Goal: Information Seeking & Learning: Learn about a topic

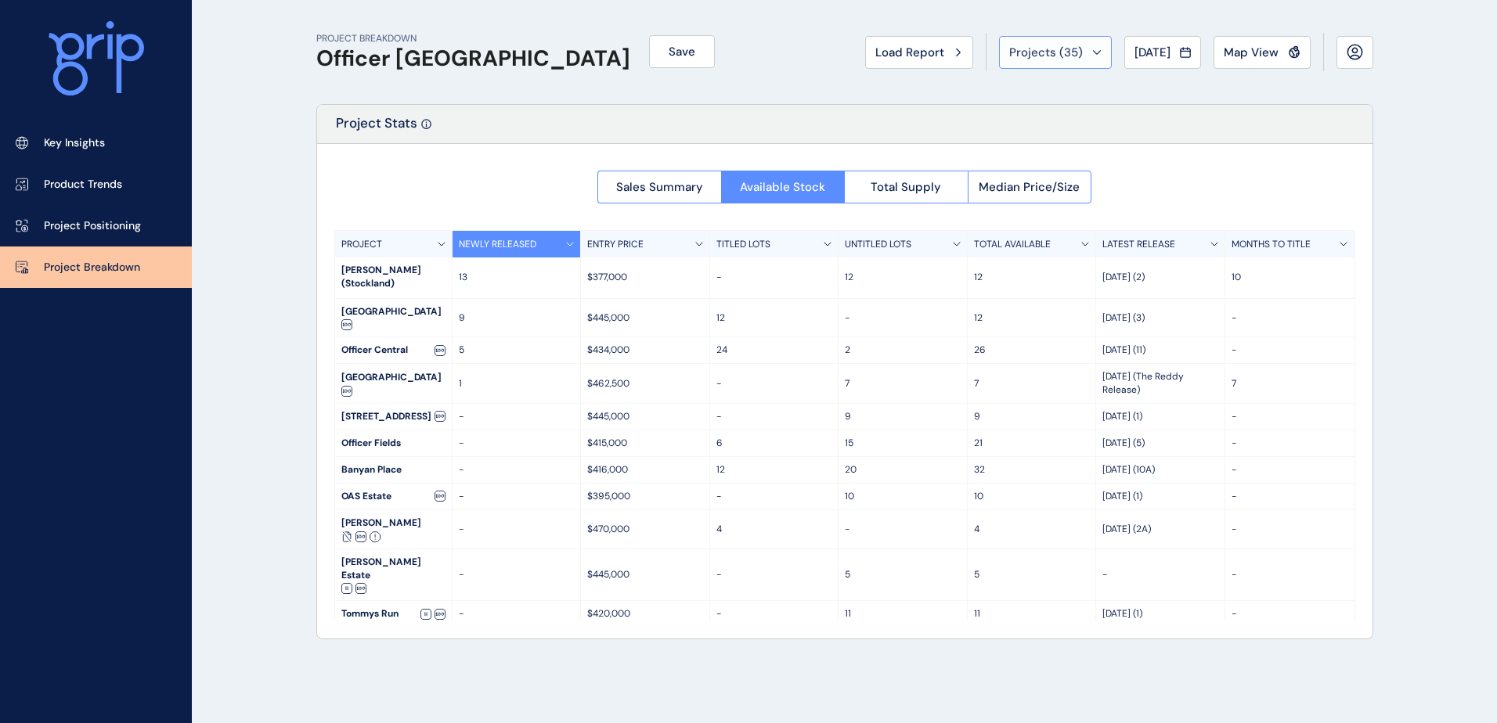
click at [1072, 53] on div "Projects ( 35 )" at bounding box center [1055, 53] width 92 height 16
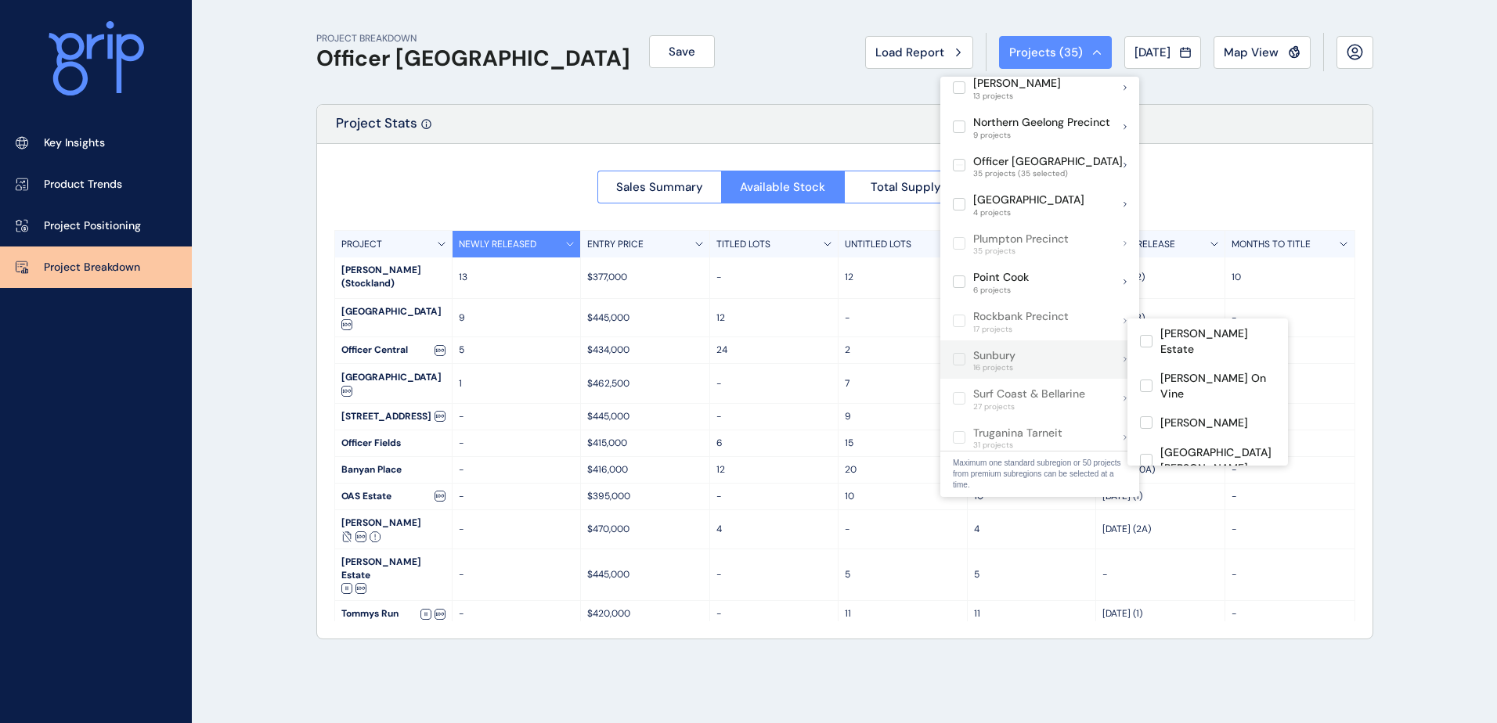
scroll to position [783, 0]
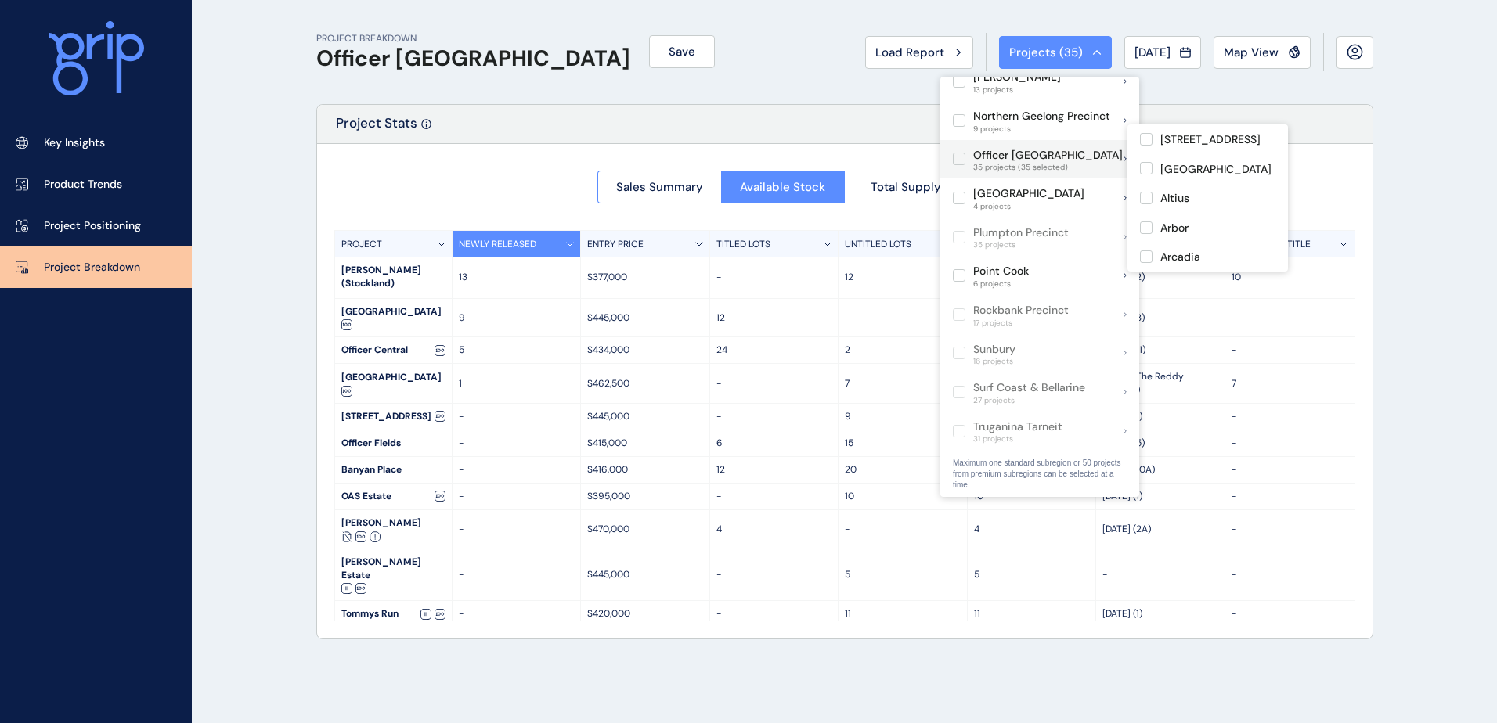
click at [964, 153] on label at bounding box center [959, 159] width 13 height 13
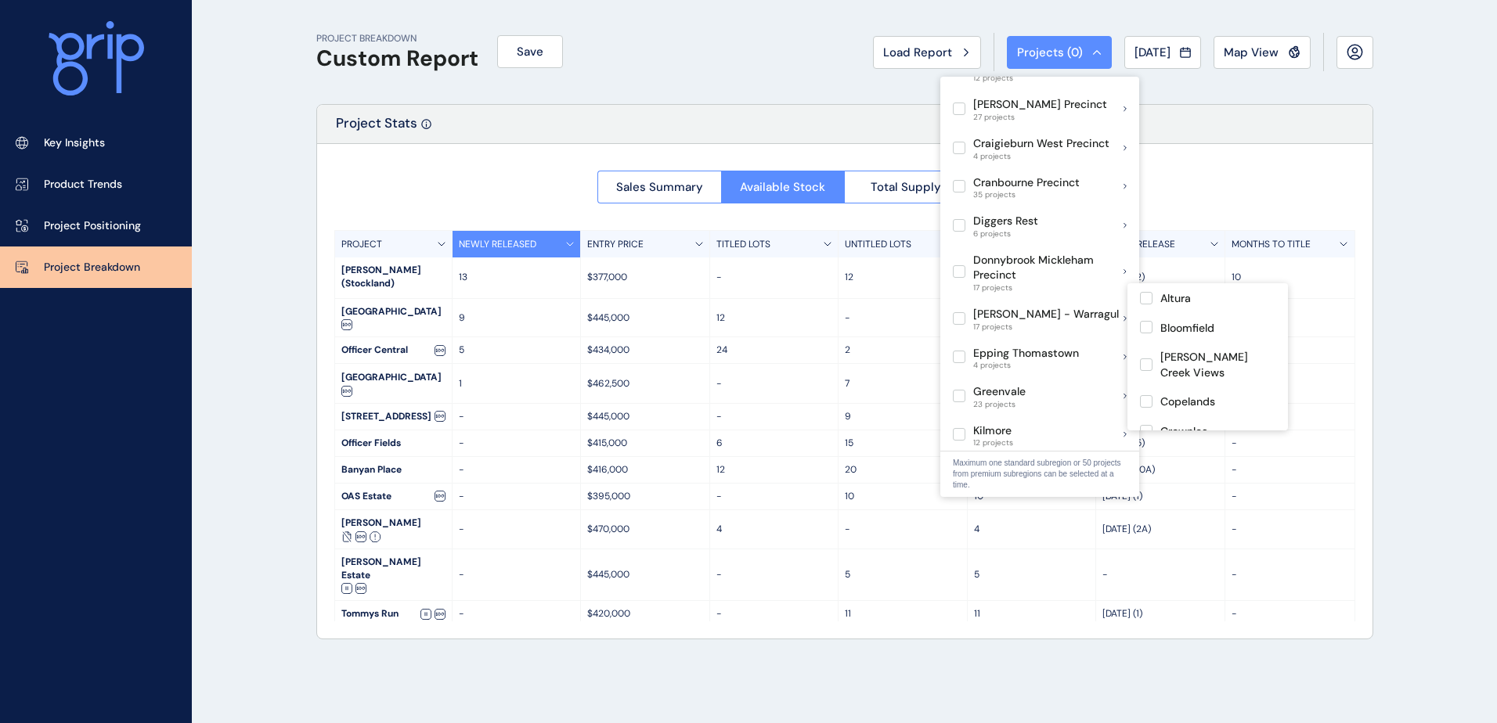
scroll to position [235, 0]
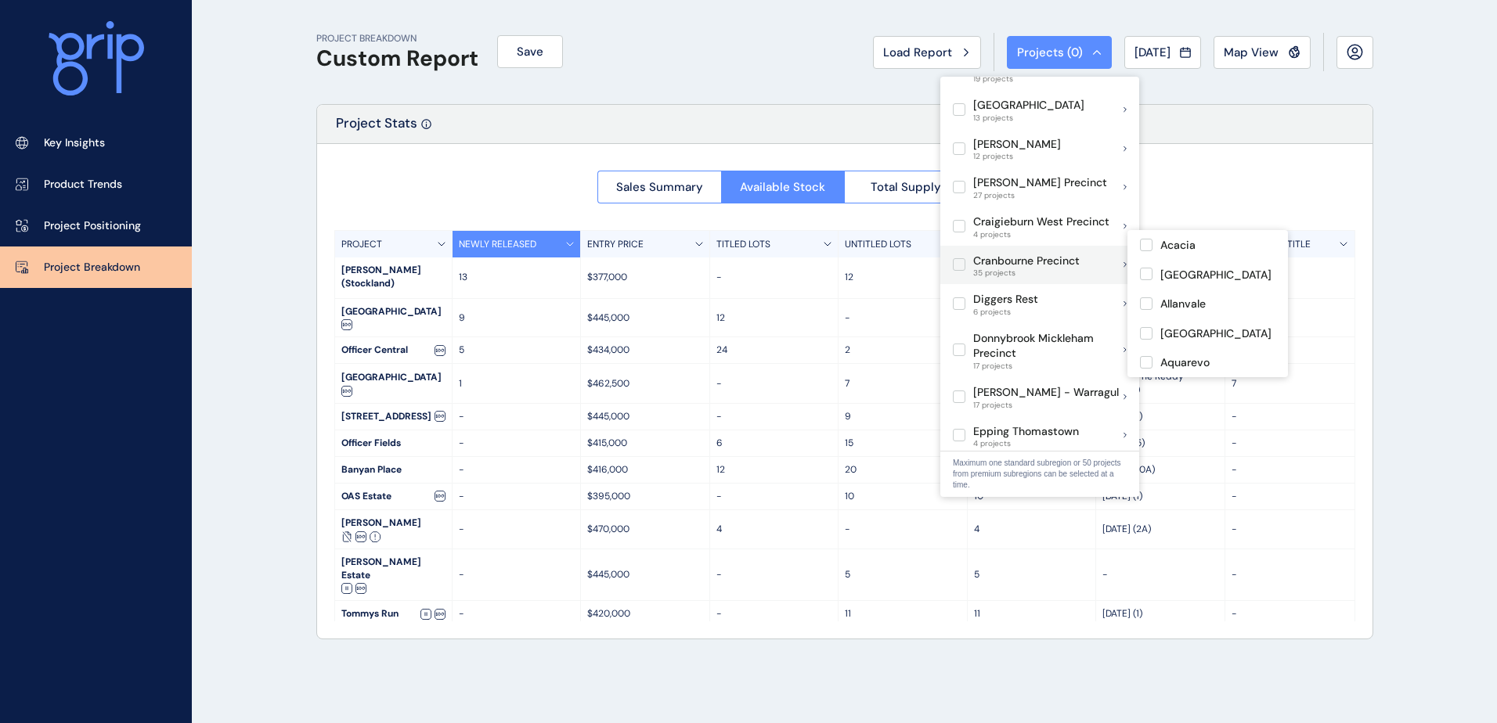
click at [961, 258] on label at bounding box center [959, 264] width 13 height 13
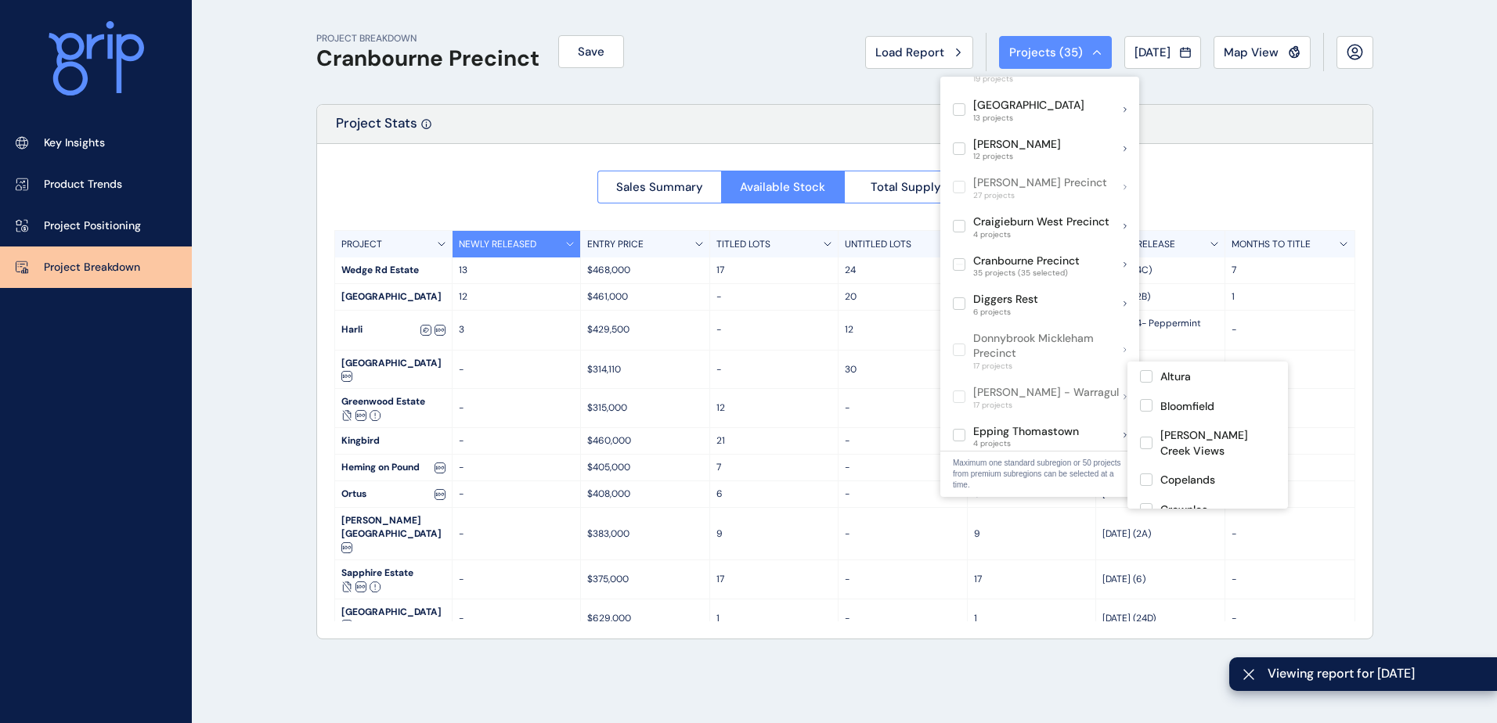
click at [581, 114] on div "Project Stats" at bounding box center [844, 124] width 1055 height 39
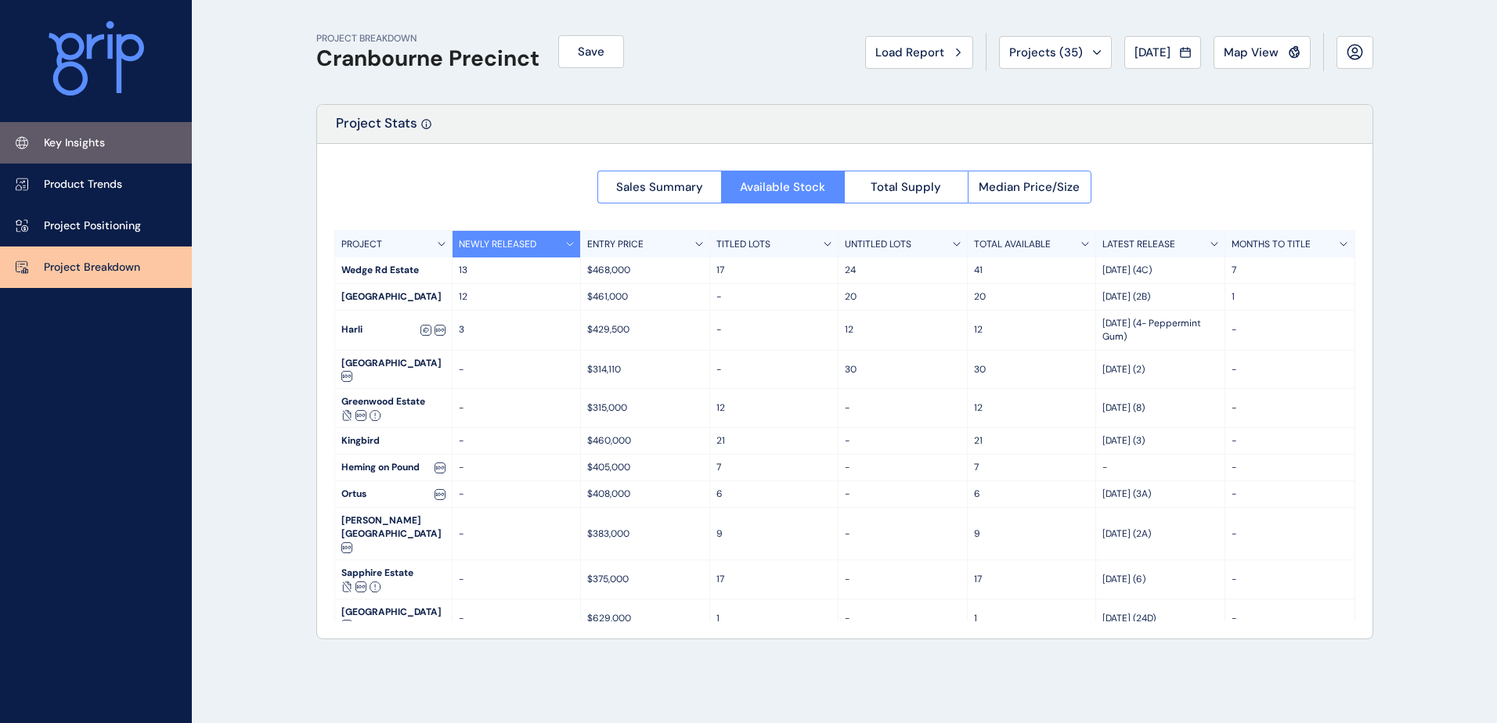
click at [74, 137] on p "Key Insights" at bounding box center [74, 143] width 61 height 16
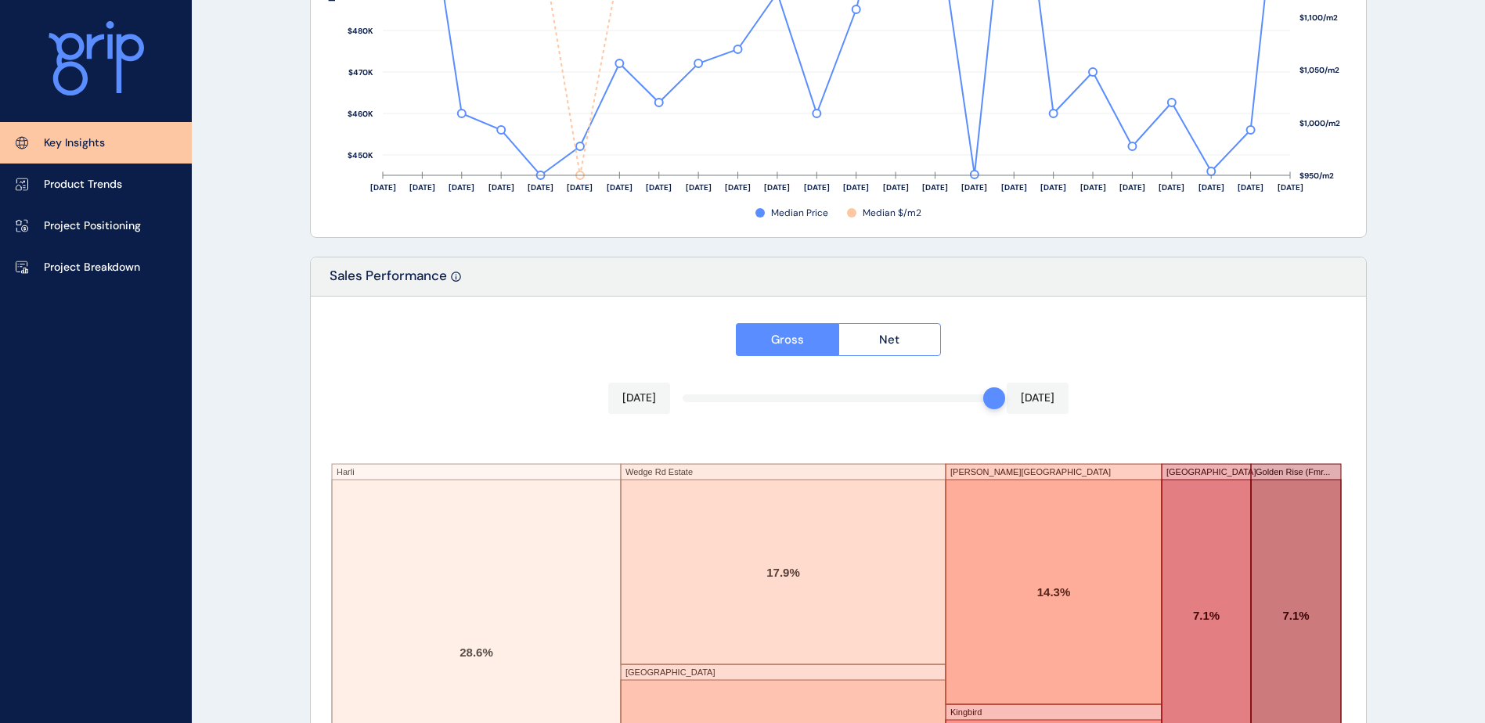
scroll to position [2572, 0]
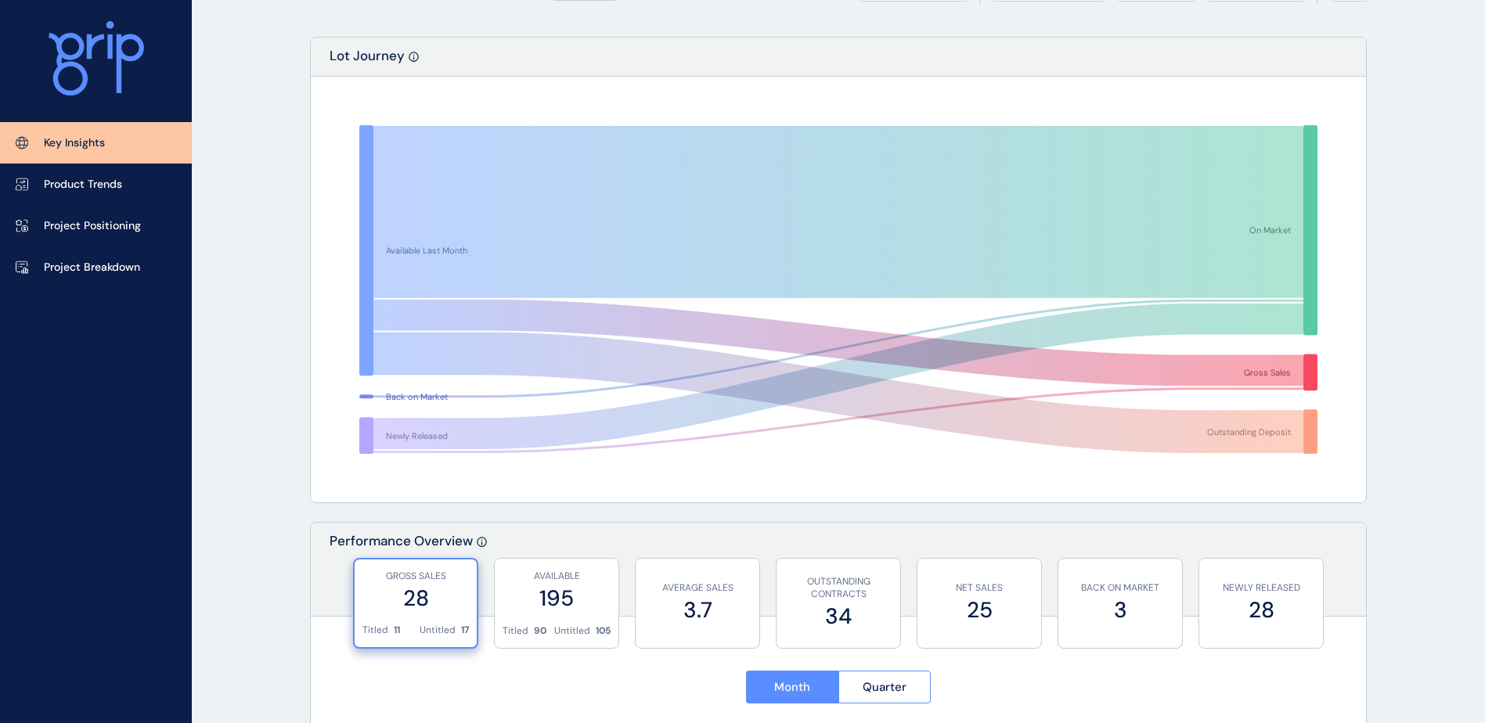
scroll to position [0, 0]
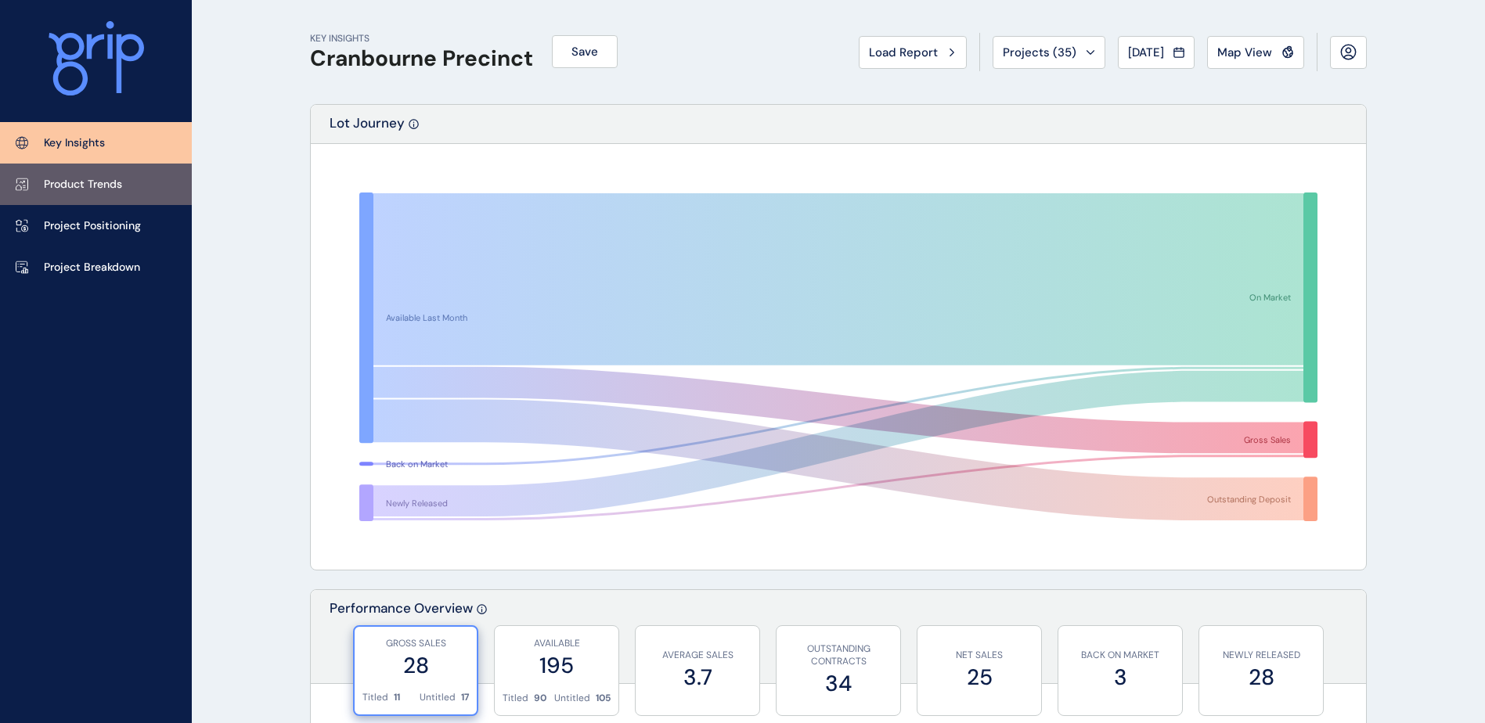
click at [106, 189] on p "Product Trends" at bounding box center [83, 185] width 78 height 16
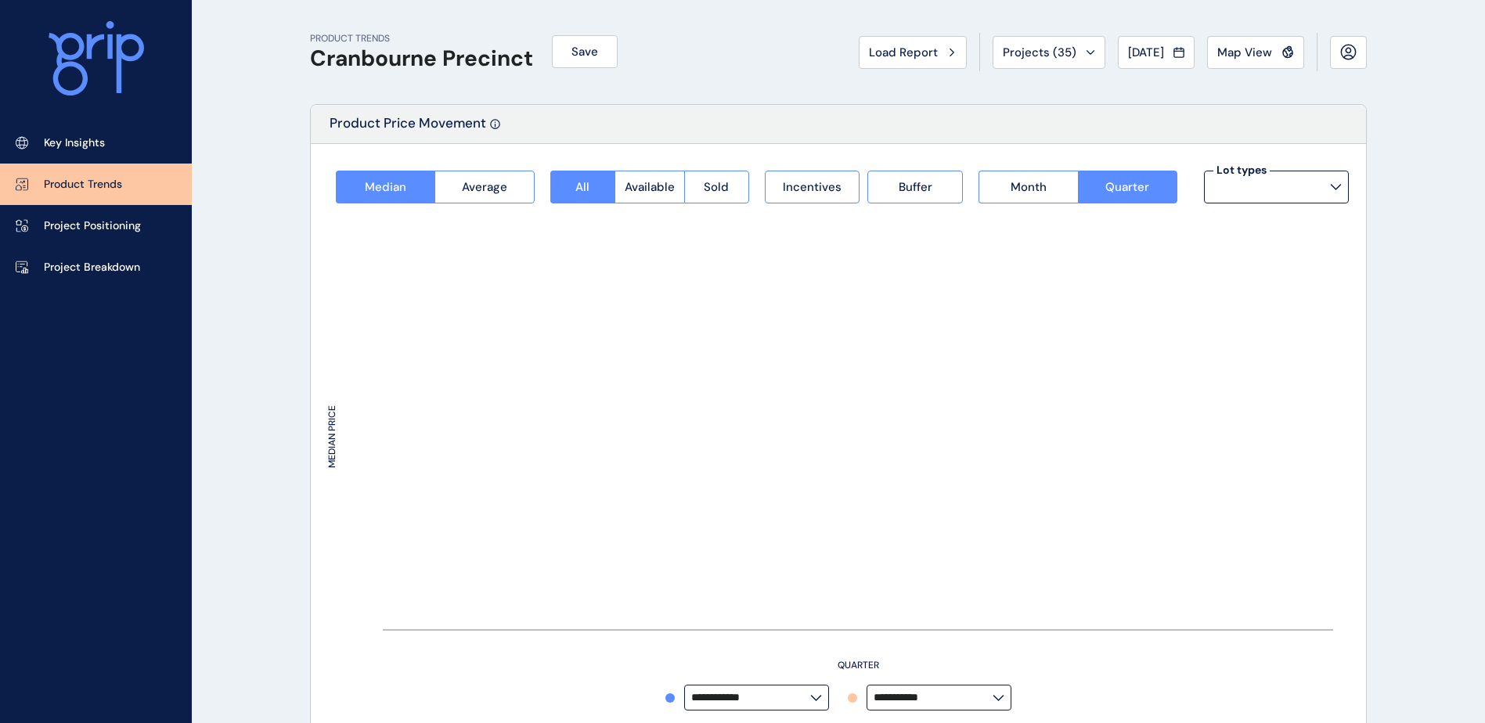
type input "*********"
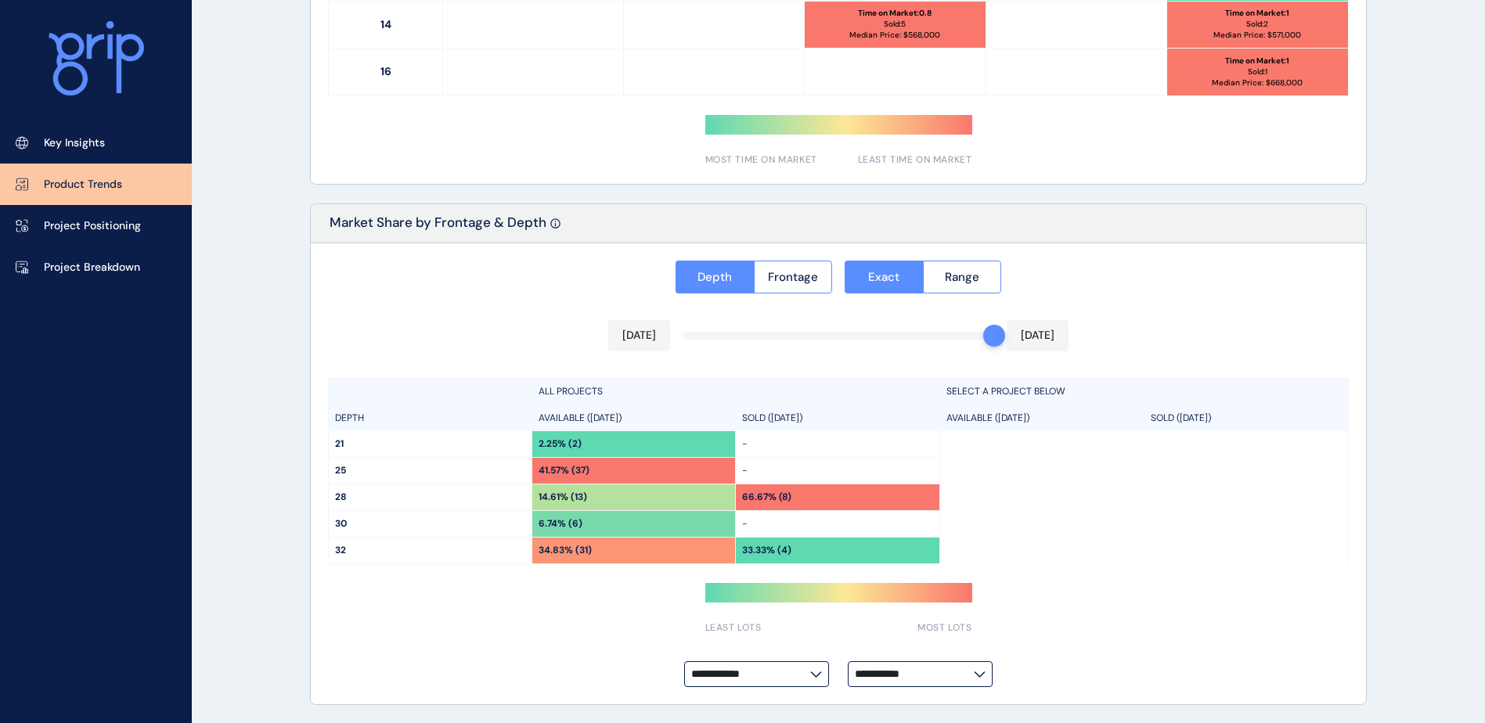
scroll to position [1108, 0]
click at [106, 228] on p "Project Positioning" at bounding box center [92, 226] width 97 height 16
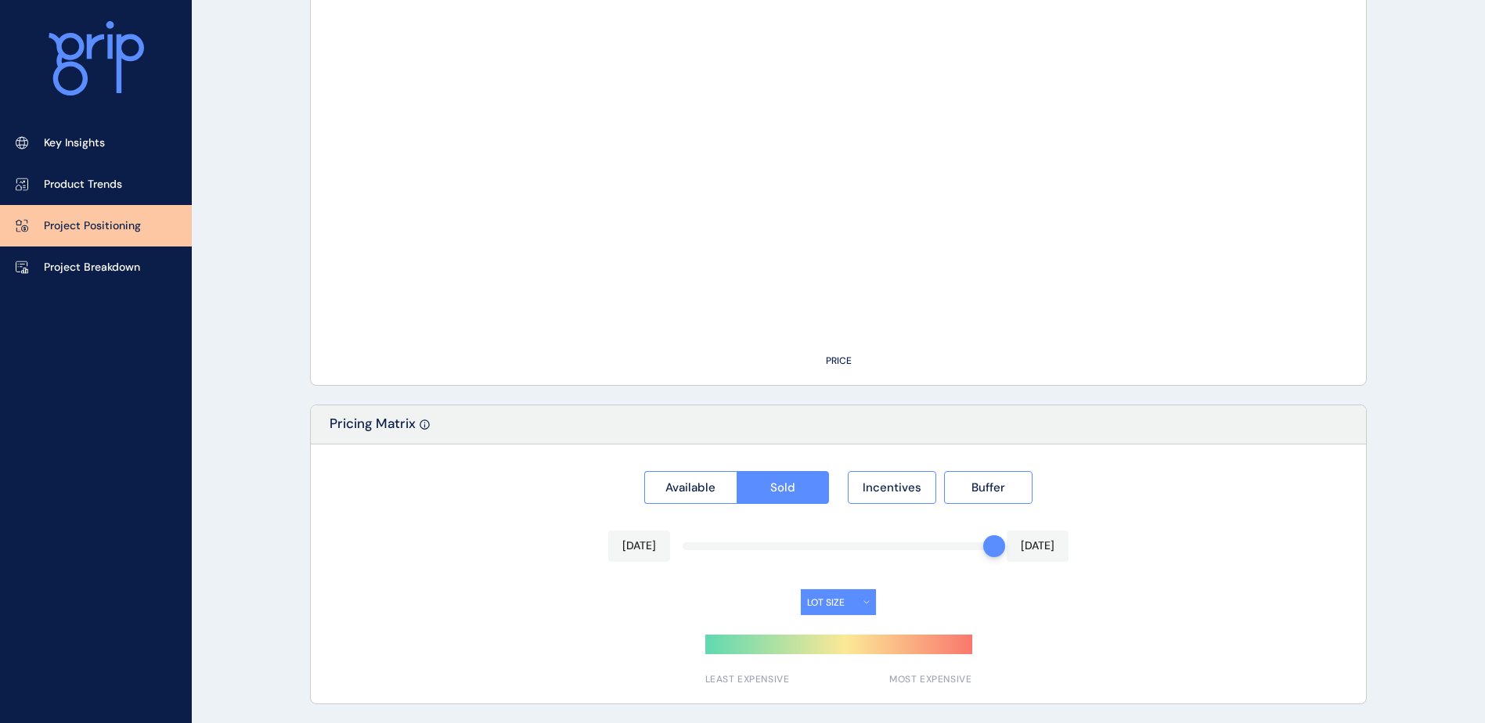
type input "*****"
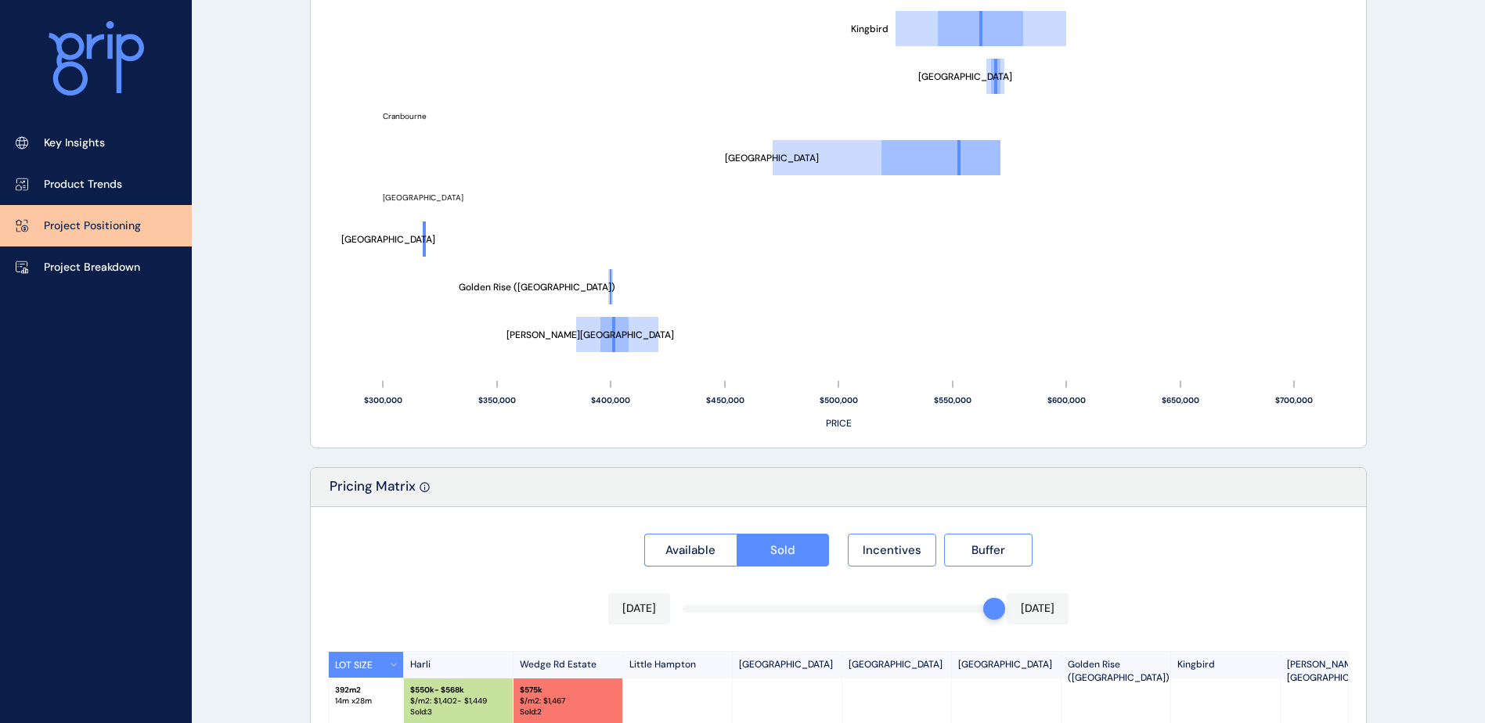
scroll to position [1273, 0]
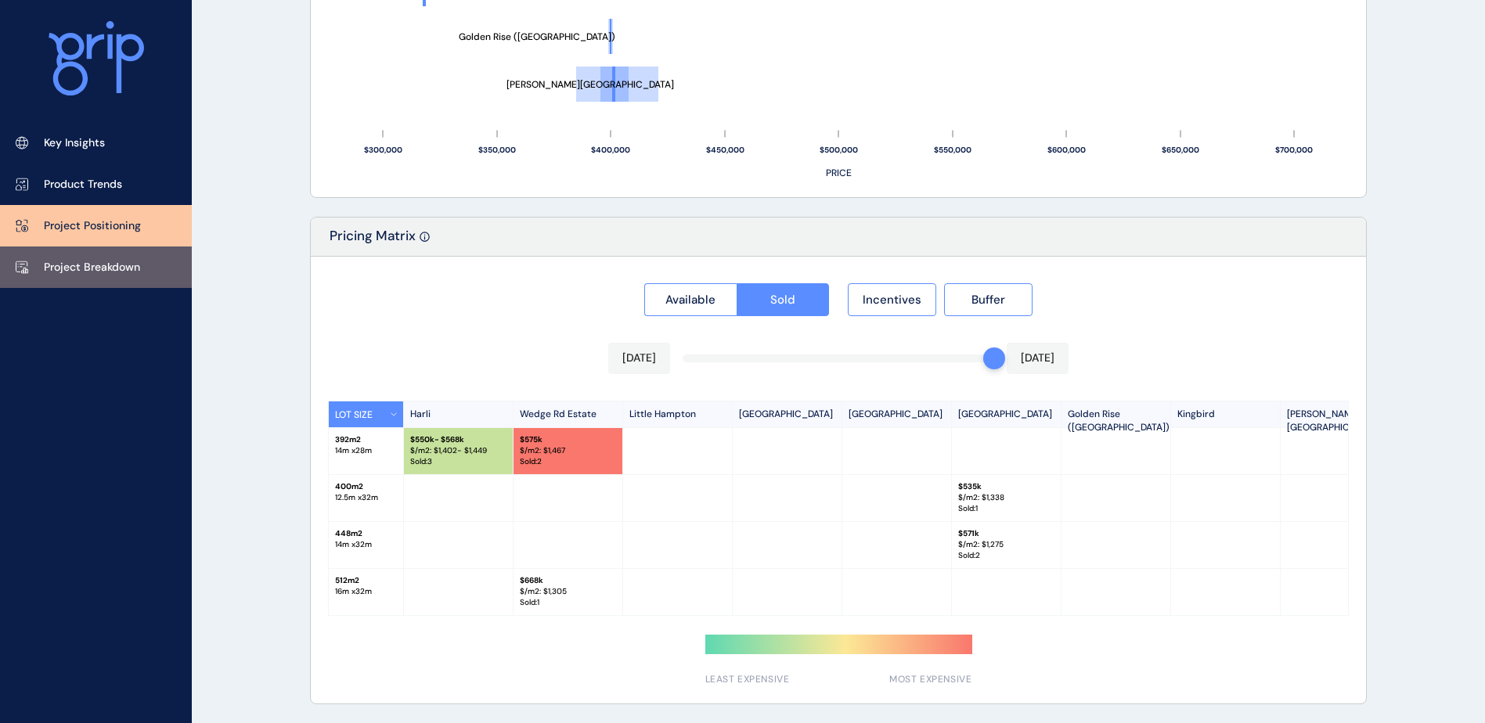
click at [100, 270] on p "Project Breakdown" at bounding box center [92, 268] width 96 height 16
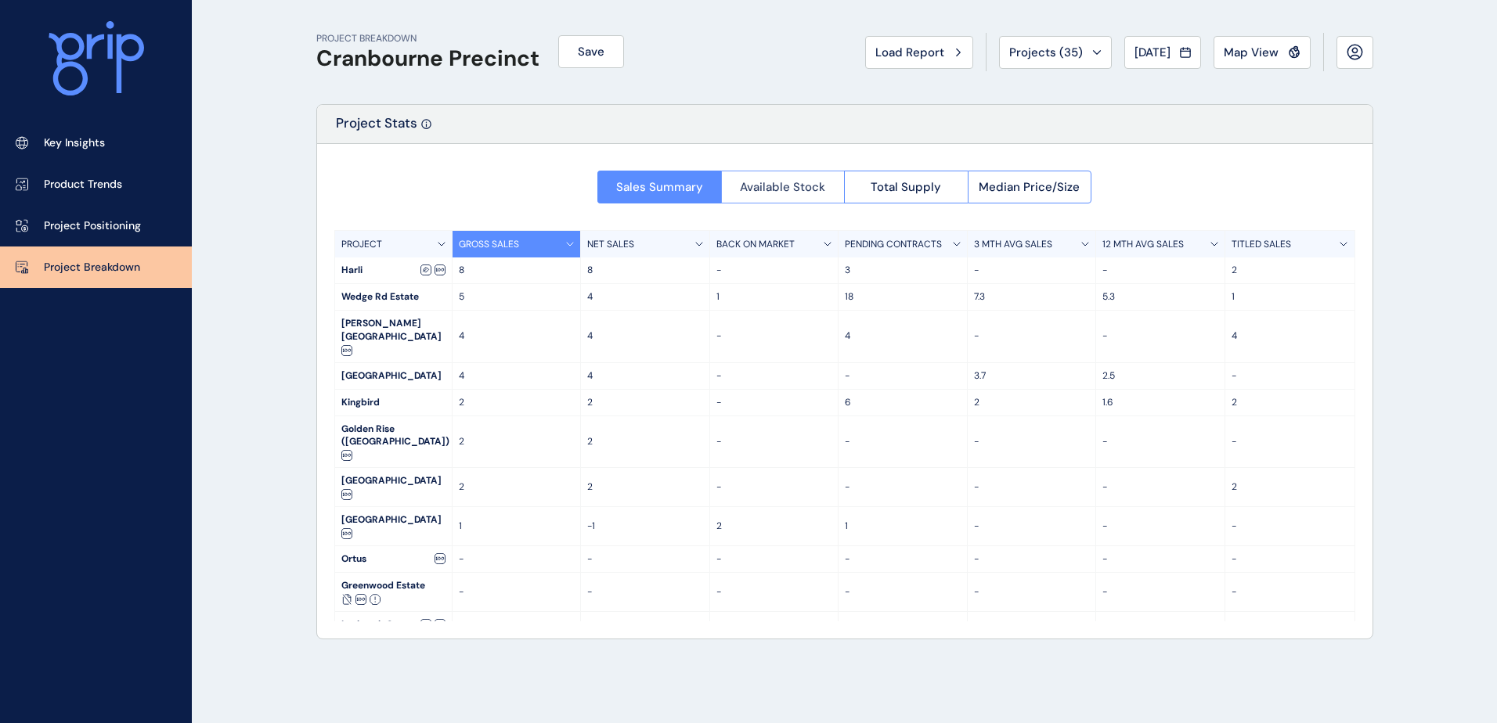
click at [794, 187] on span "Available Stock" at bounding box center [782, 187] width 85 height 16
